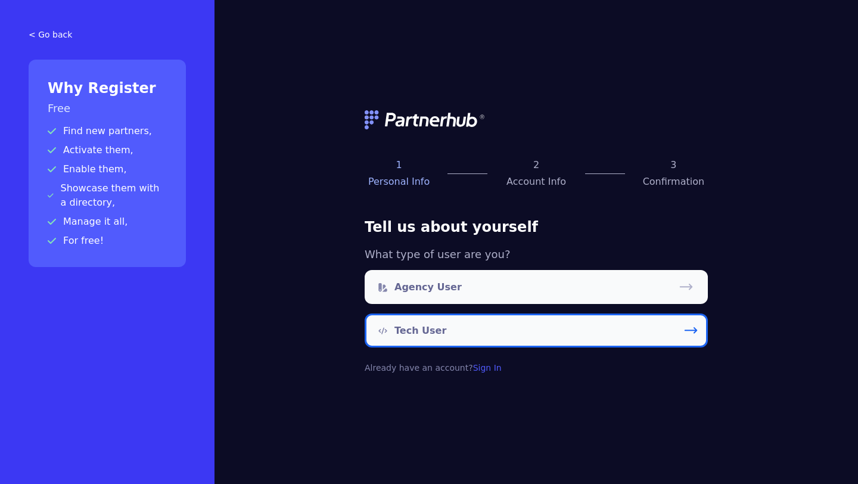
click at [534, 337] on link "Tech User" at bounding box center [536, 330] width 343 height 34
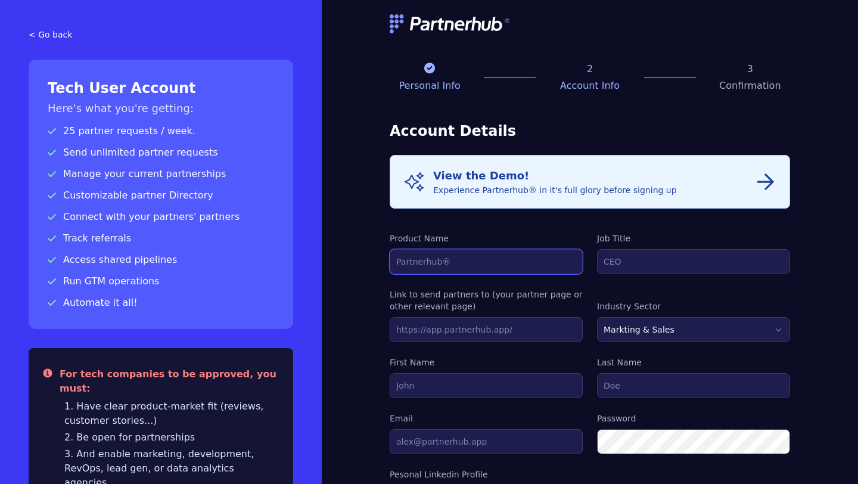
click at [540, 257] on input "Product Name" at bounding box center [486, 261] width 193 height 25
type input "AuraX"
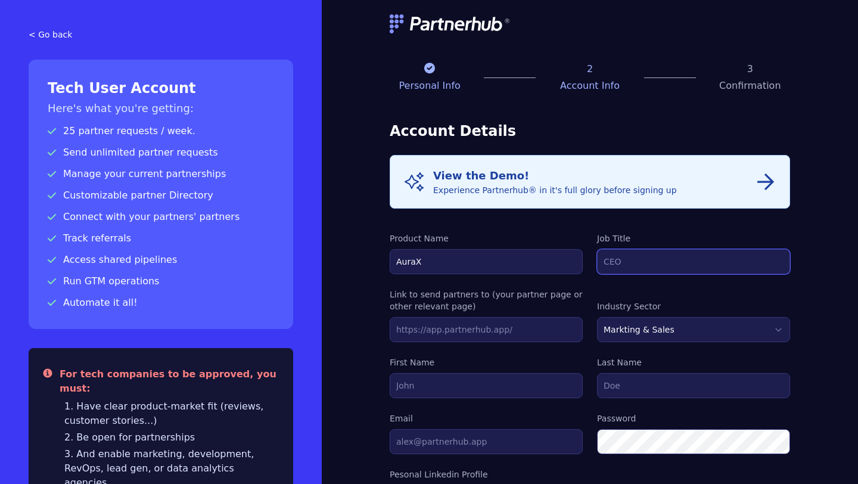
type input "X"
type input "CEO"
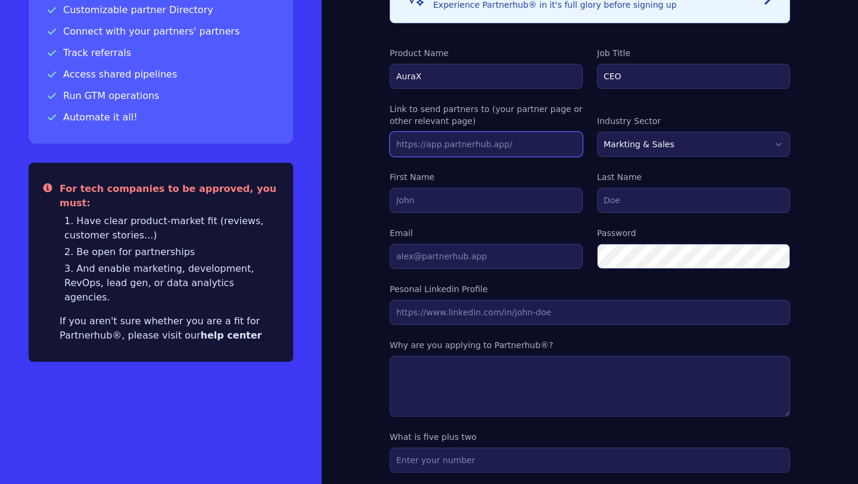
scroll to position [189, 0]
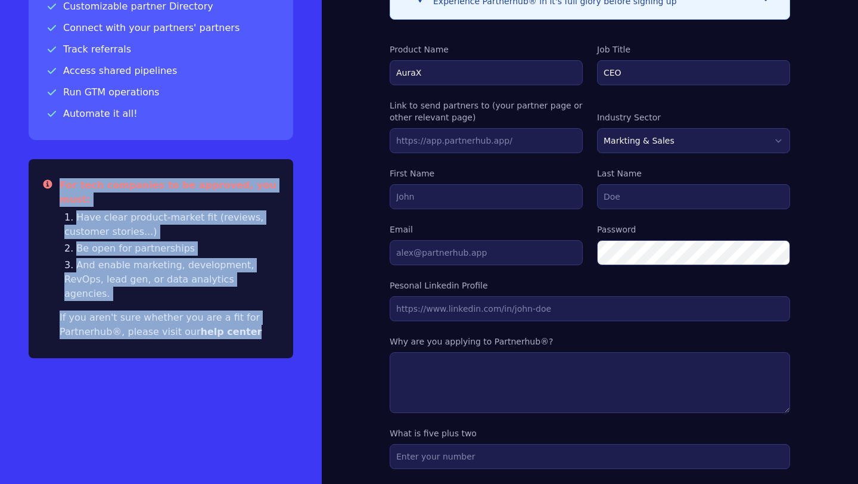
drag, startPoint x: 53, startPoint y: 180, endPoint x: 181, endPoint y: 316, distance: 186.7
click at [181, 316] on div "Warning For tech companies to be approved, you must: Have clear product-market …" at bounding box center [161, 258] width 264 height 199
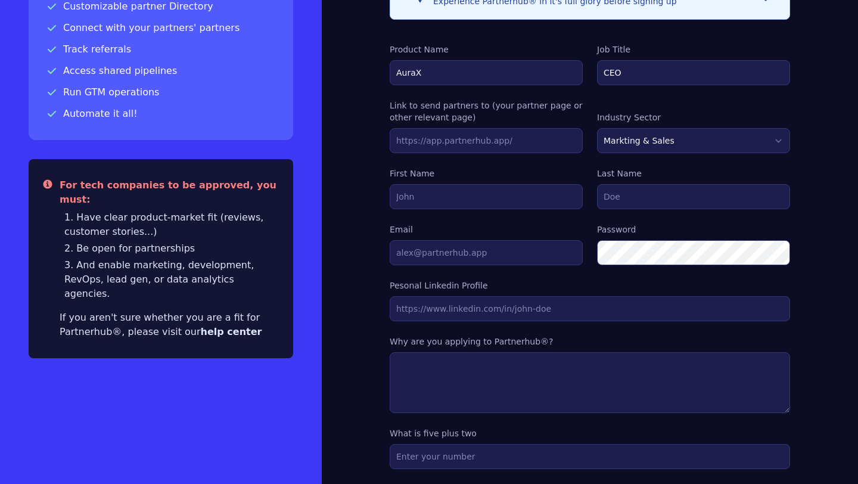
click at [189, 273] on div "For tech companies to be approved, you must: Have clear product-market fit (rev…" at bounding box center [169, 258] width 219 height 161
